Goal: Navigation & Orientation: Find specific page/section

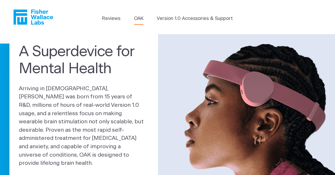
click at [142, 19] on link "OAK" at bounding box center [138, 18] width 9 height 7
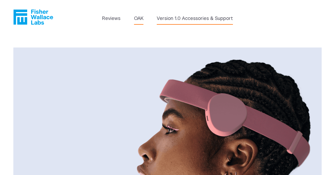
click at [185, 19] on link "Version 1.0 Accessories & Support" at bounding box center [195, 18] width 76 height 7
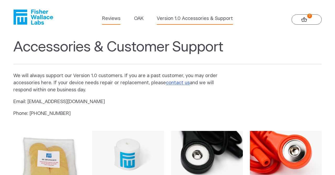
click at [109, 20] on link "Reviews" at bounding box center [111, 18] width 18 height 7
